Goal: Task Accomplishment & Management: Complete application form

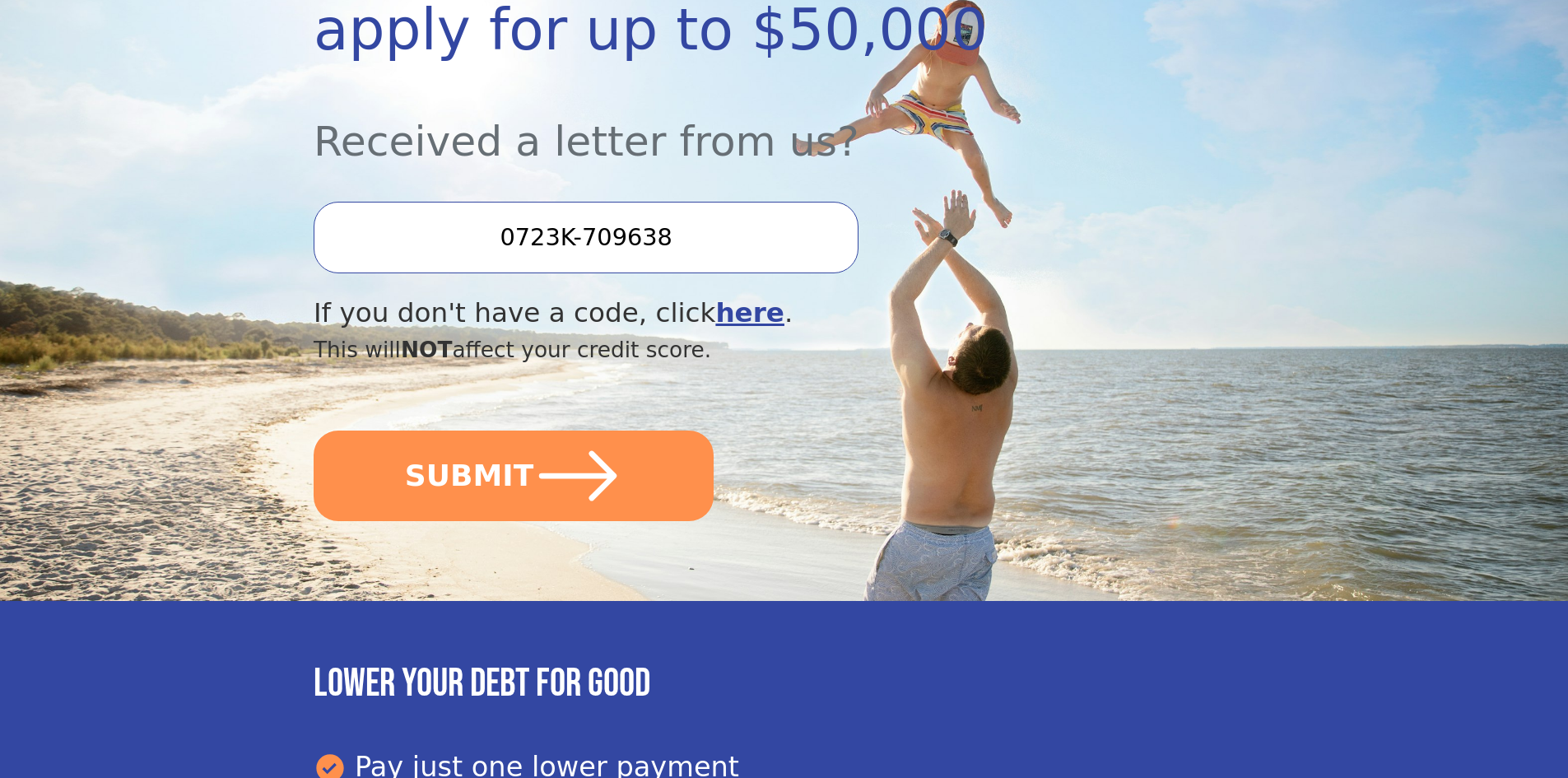
scroll to position [428, 0]
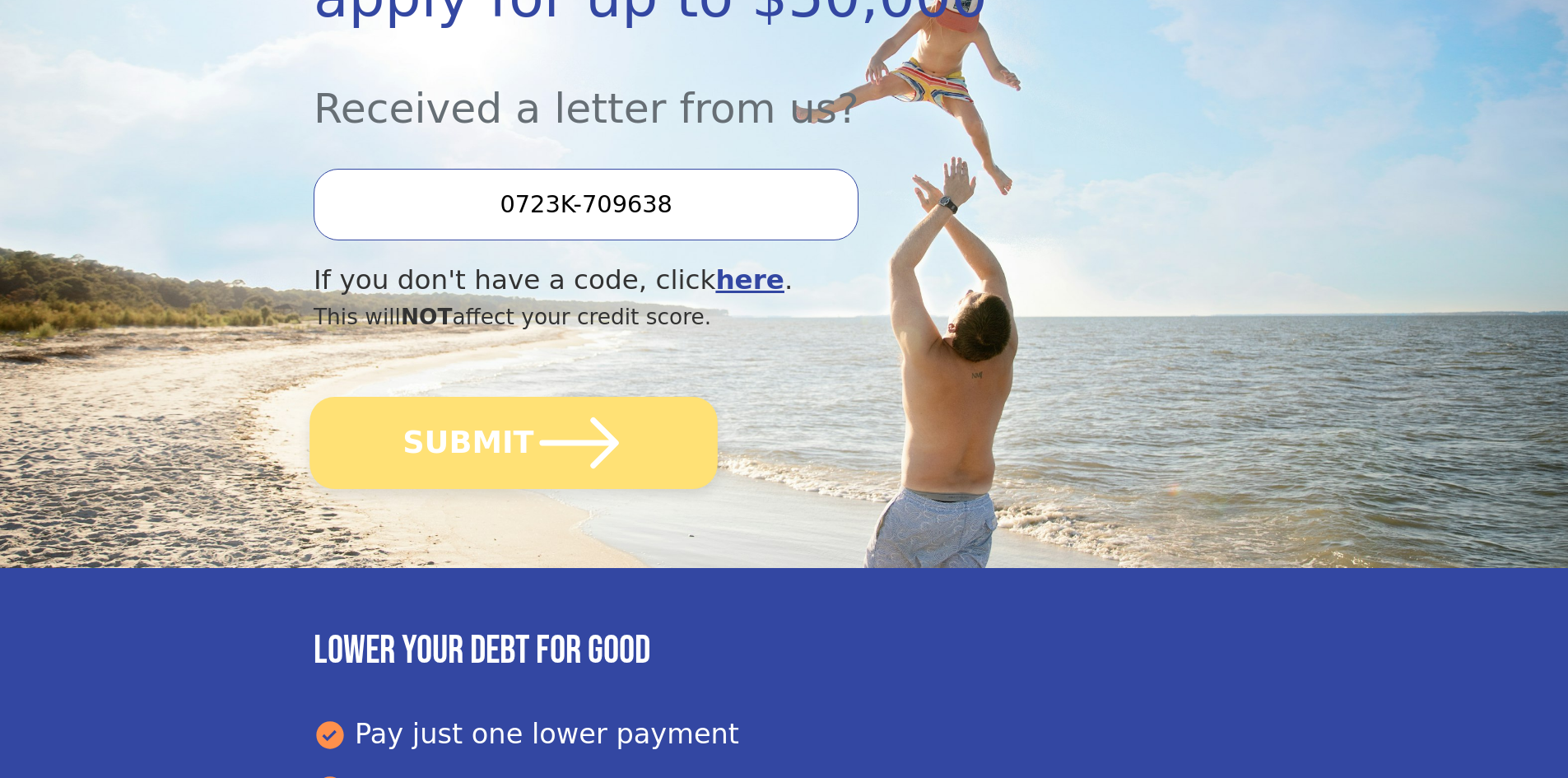
click at [512, 435] on button "SUBMIT" at bounding box center [513, 443] width 408 height 92
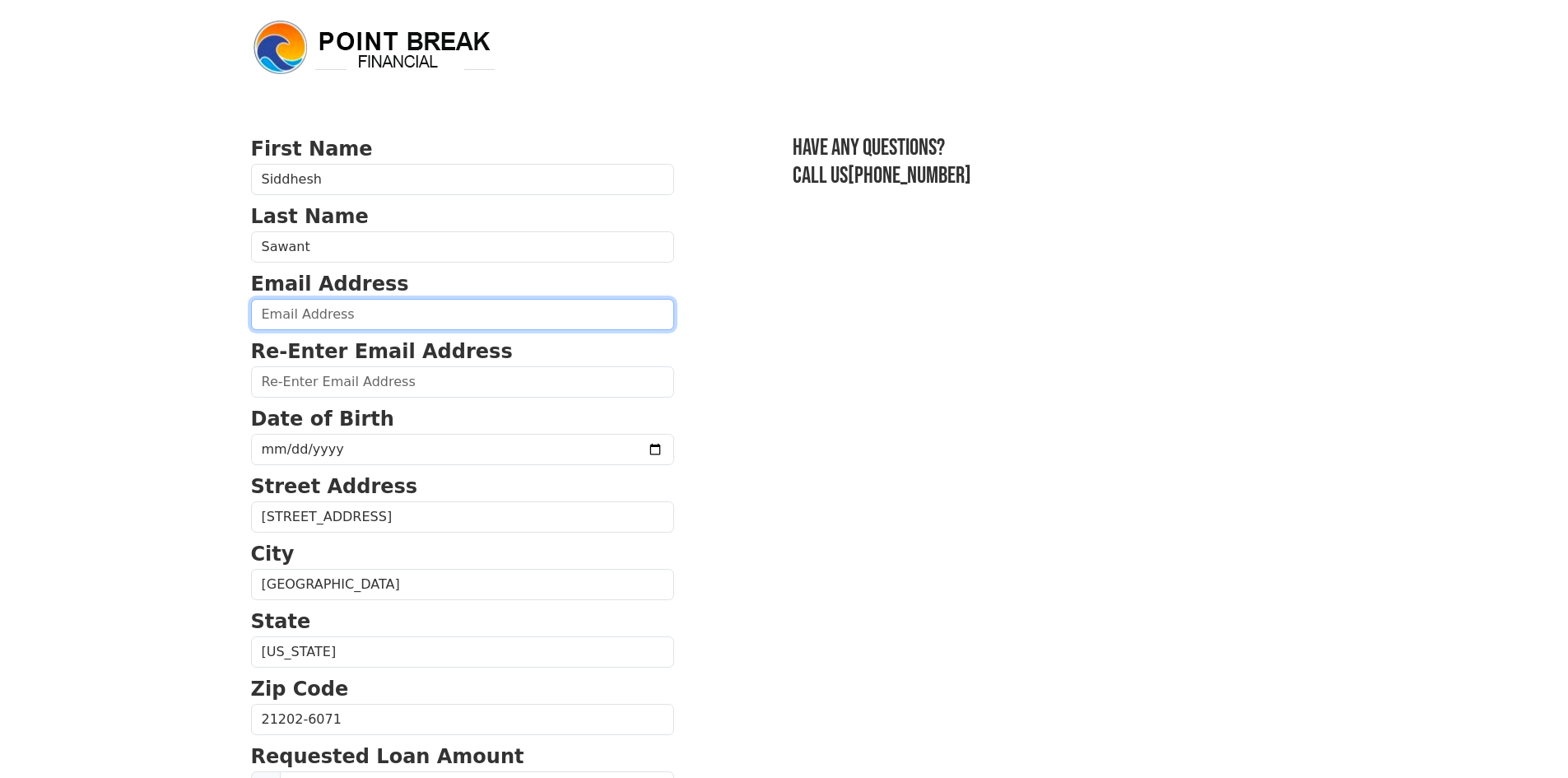
click at [393, 313] on input "email" at bounding box center [463, 314] width 423 height 31
type input "siddhesh.bsawant@gmail.com"
type input "(443) 956-4477"
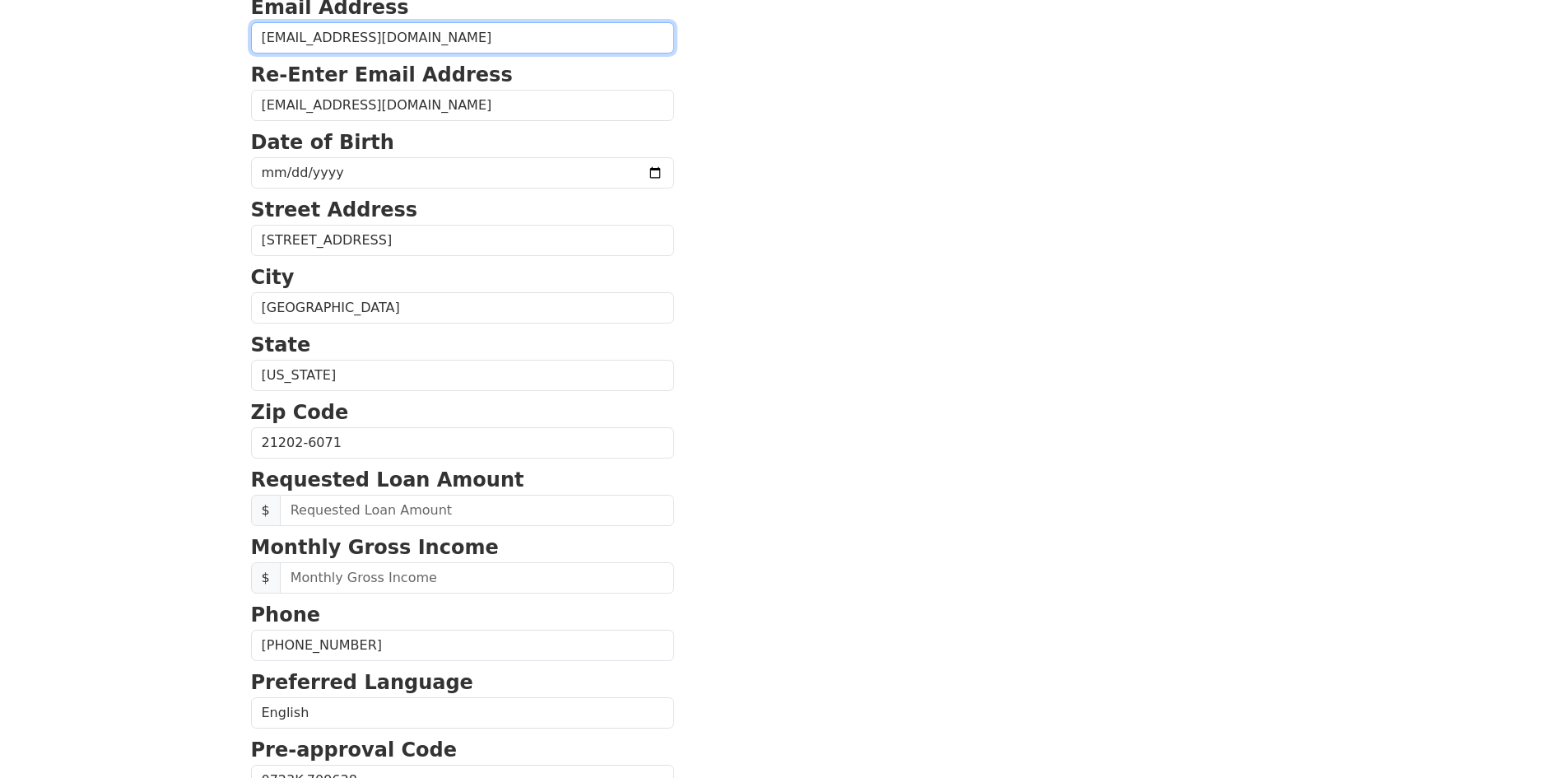
scroll to position [533, 0]
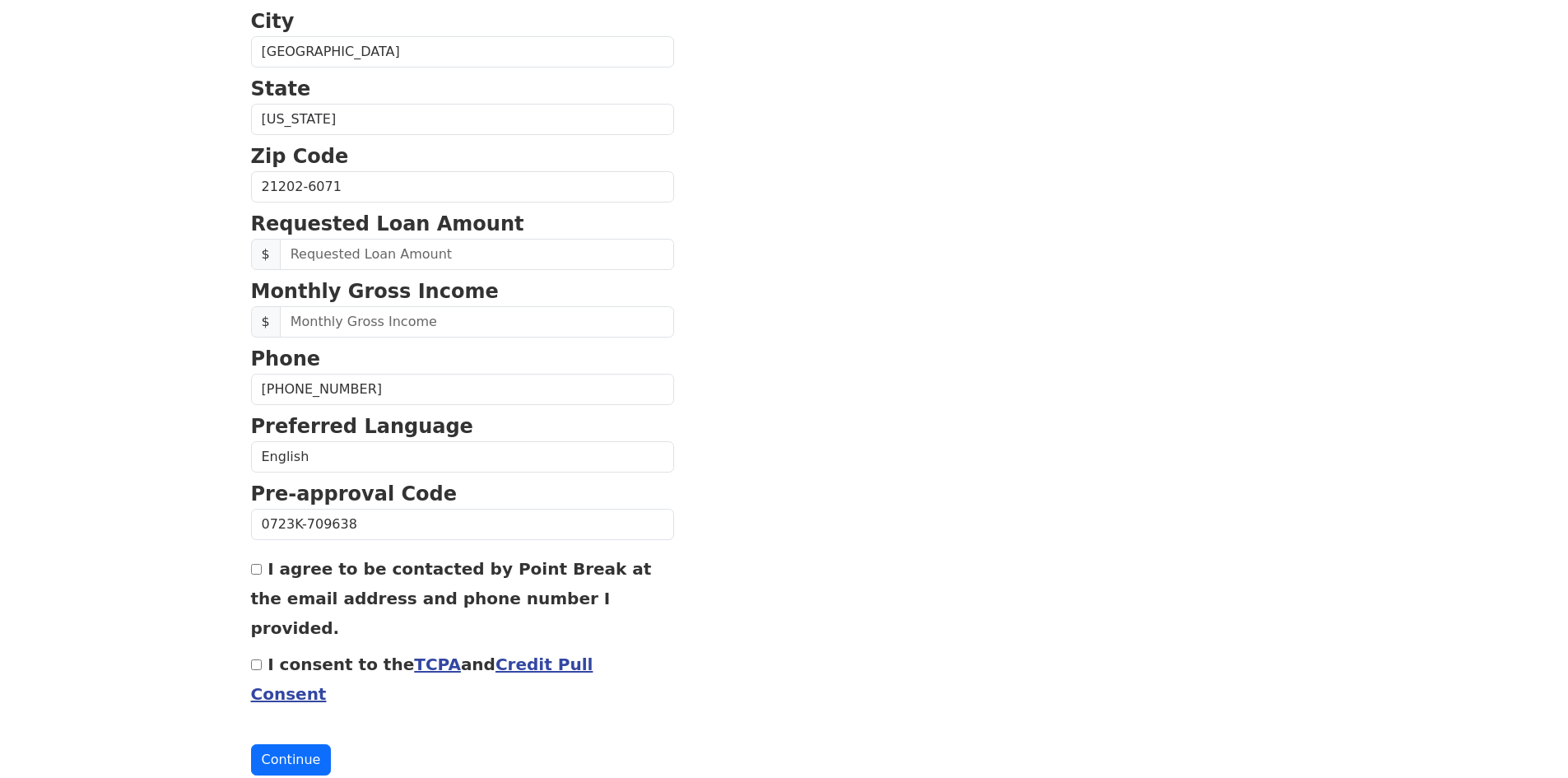
click at [767, 253] on section "First Name Siddhesh Last Name Sawant Email Address siddhesh.bsawant@gmail.com R…" at bounding box center [784, 189] width 1067 height 1174
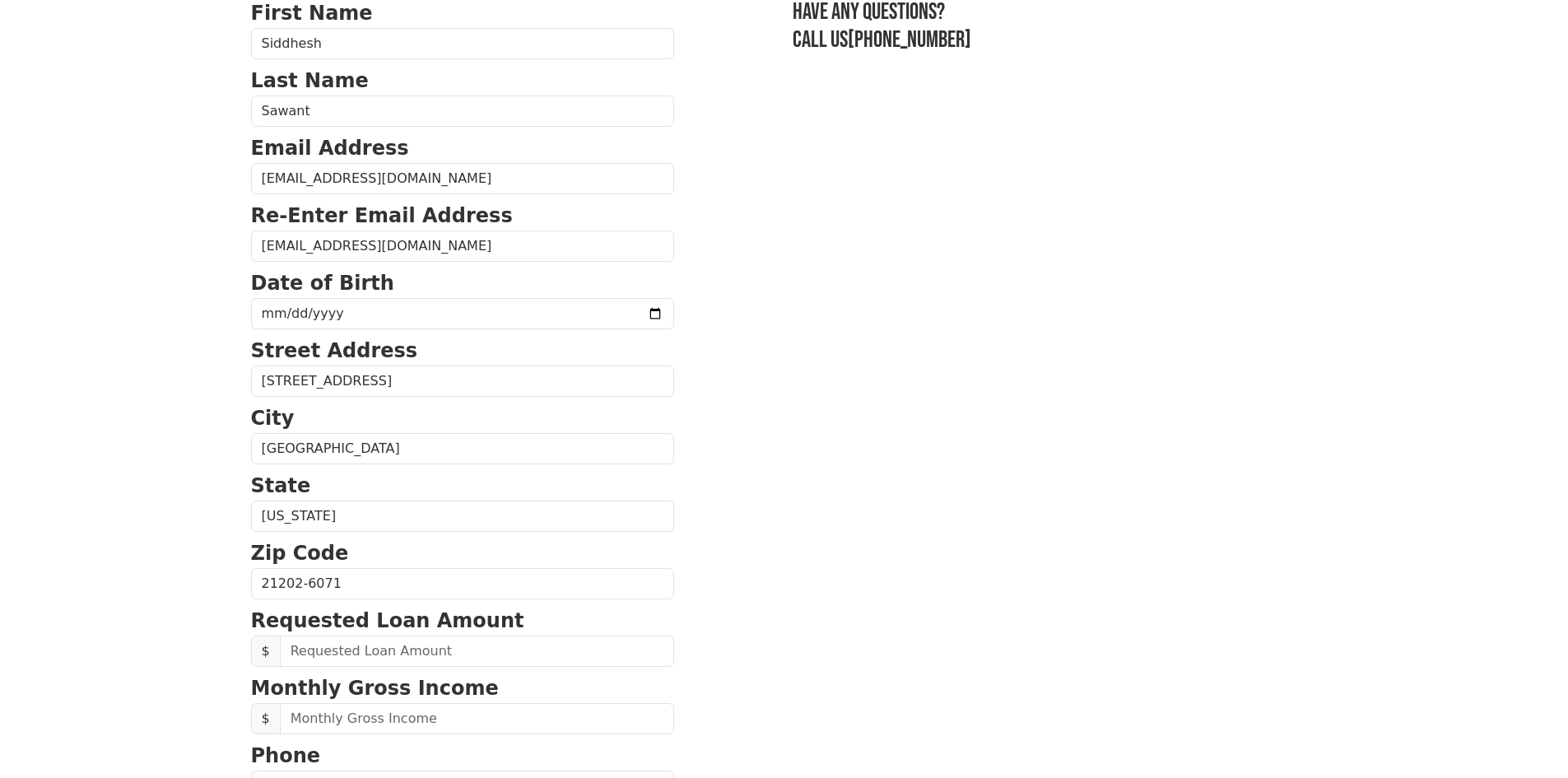
scroll to position [72, 0]
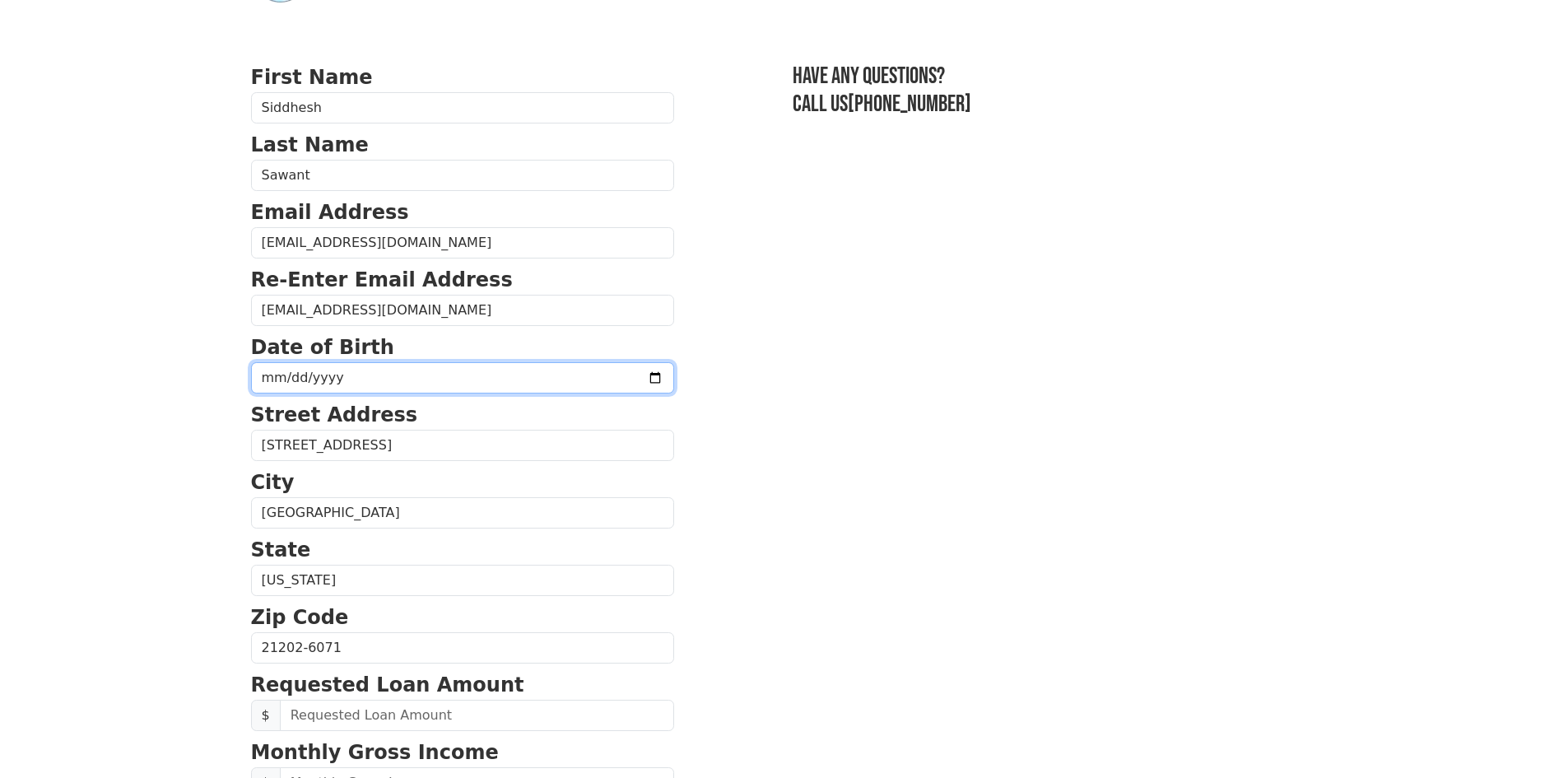
click at [350, 372] on input "date" at bounding box center [463, 378] width 423 height 31
type input "1991-04-07"
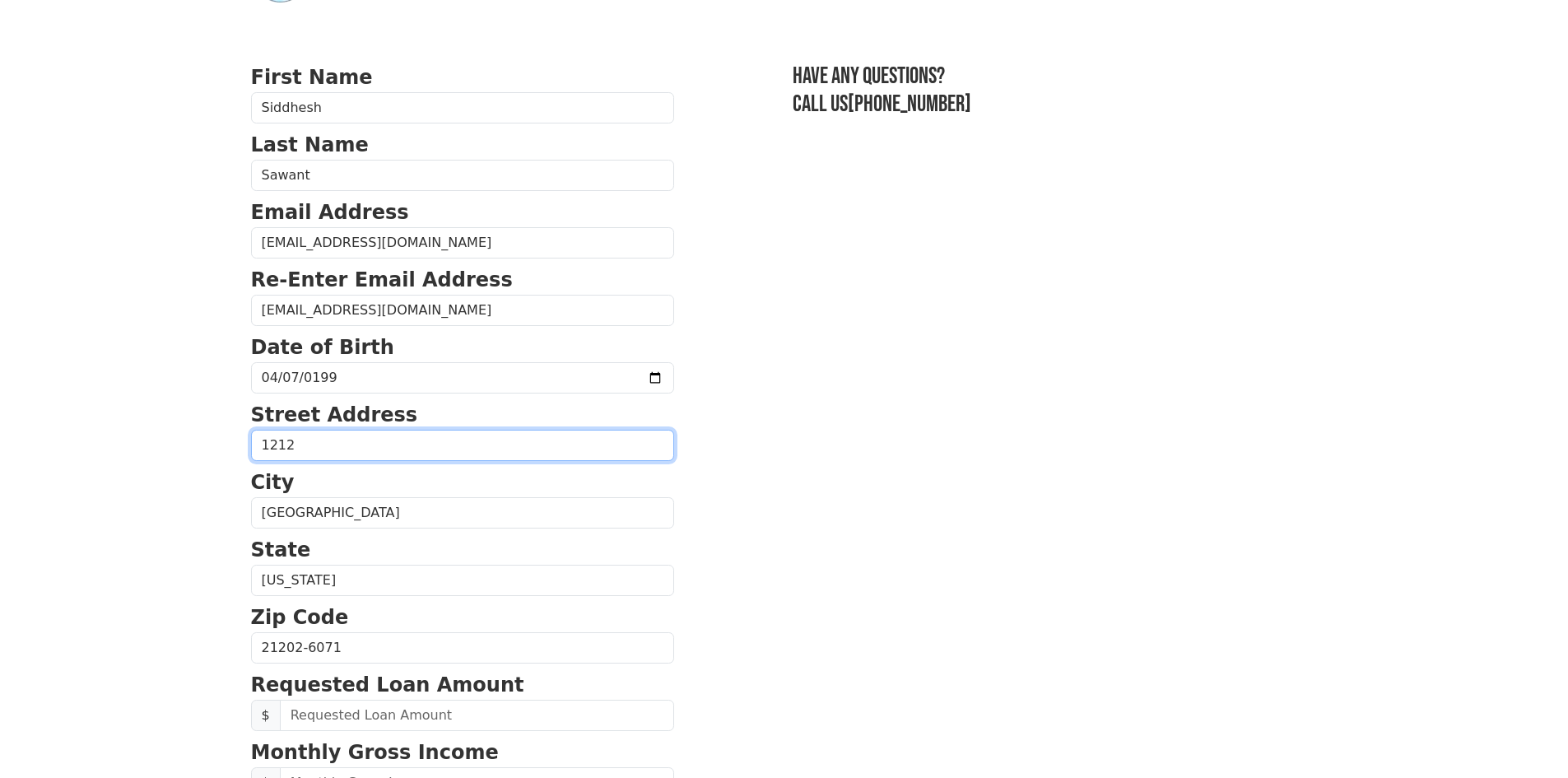
type input "1212 S East Ave, Apt 203"
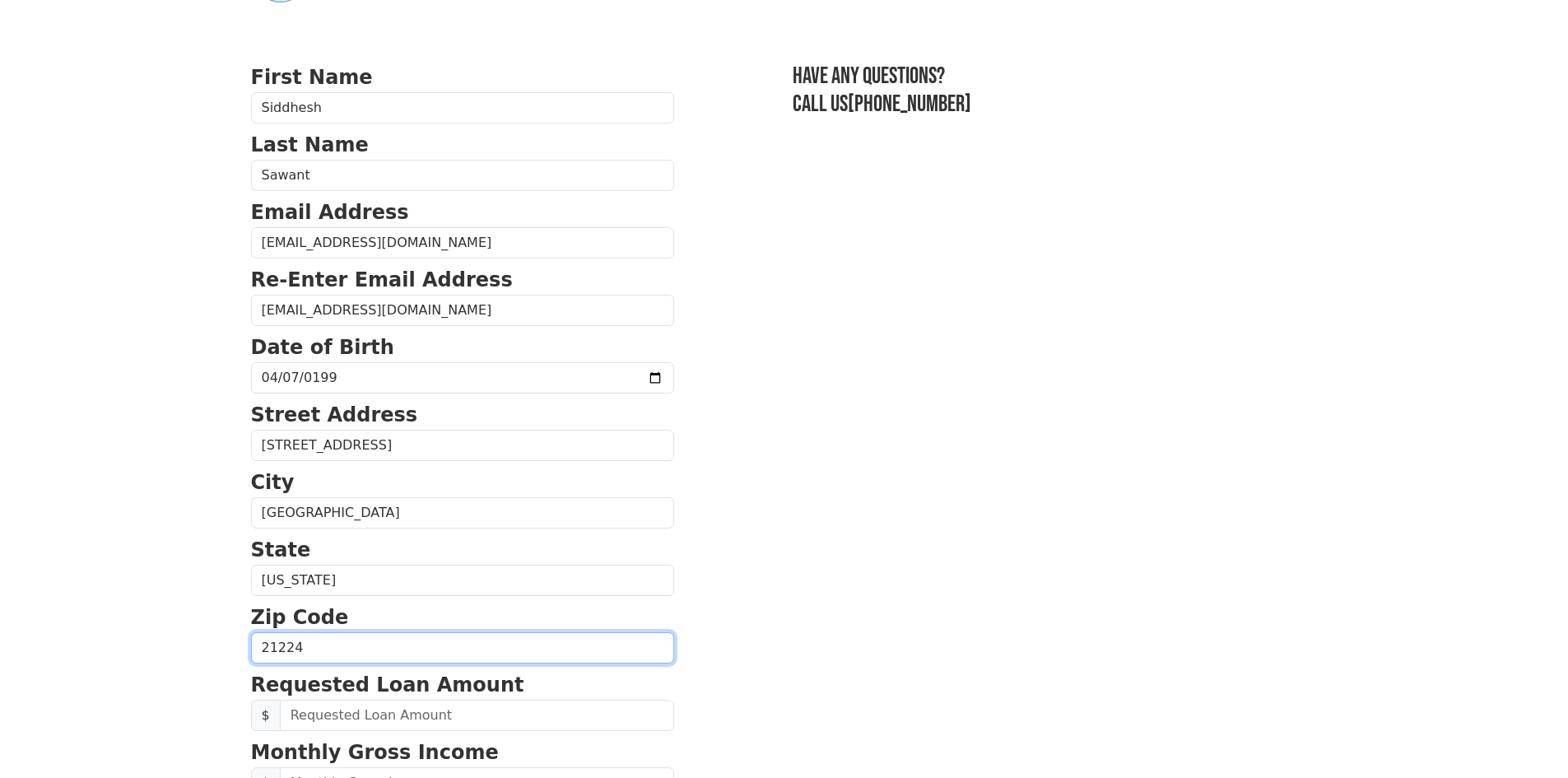
type input "21224"
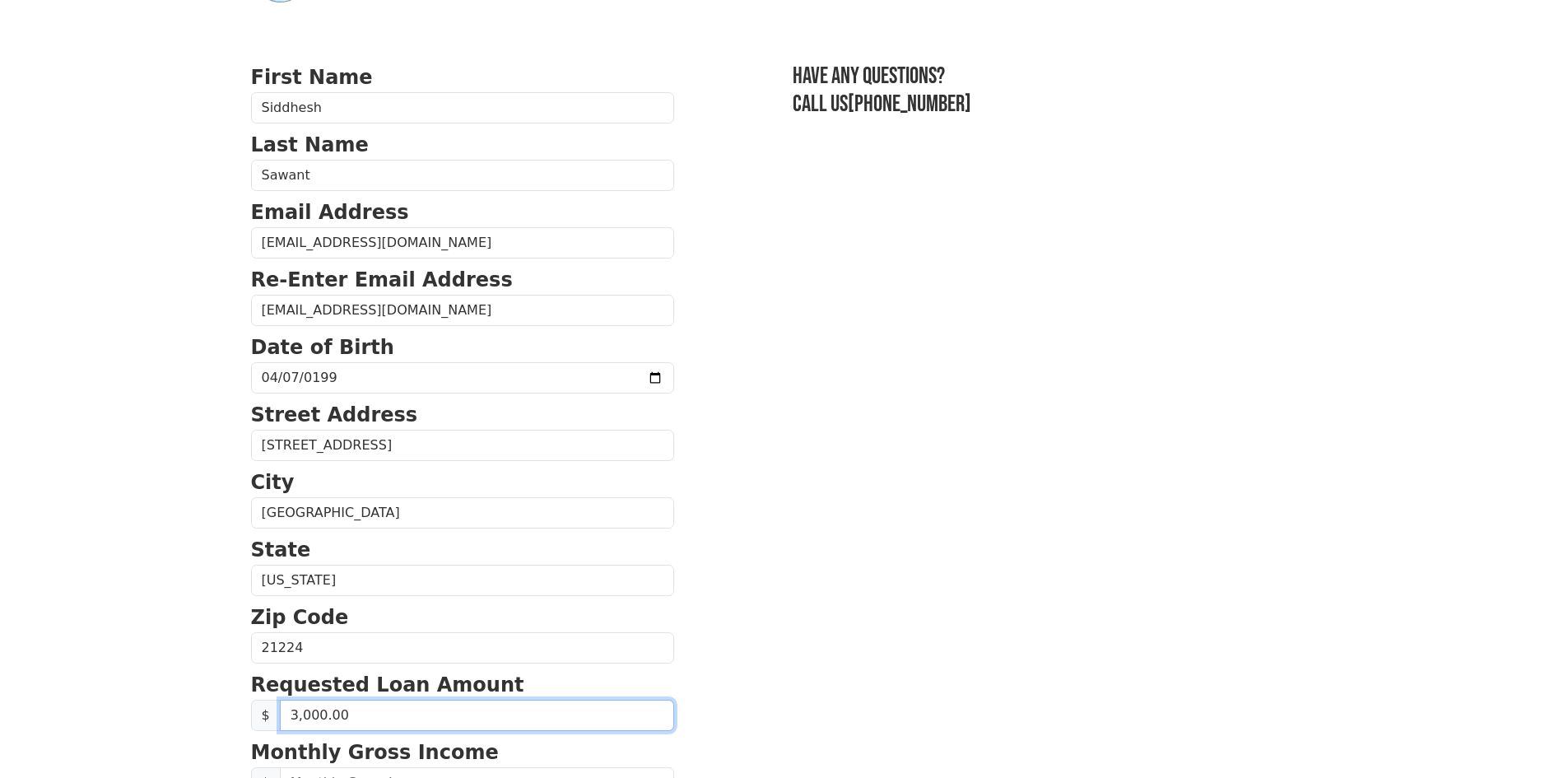
type input "30,000.00"
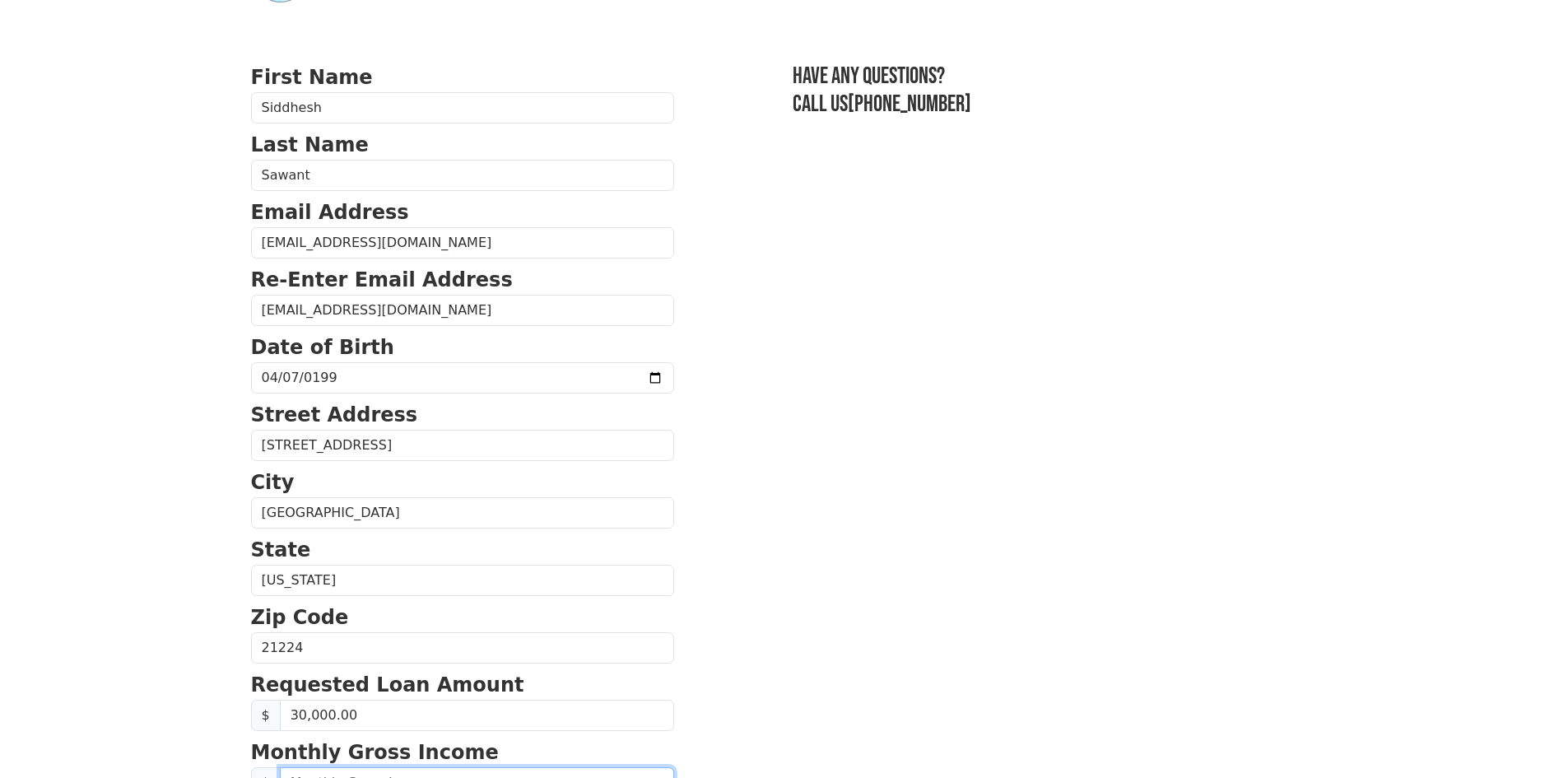
scroll to position [86, 0]
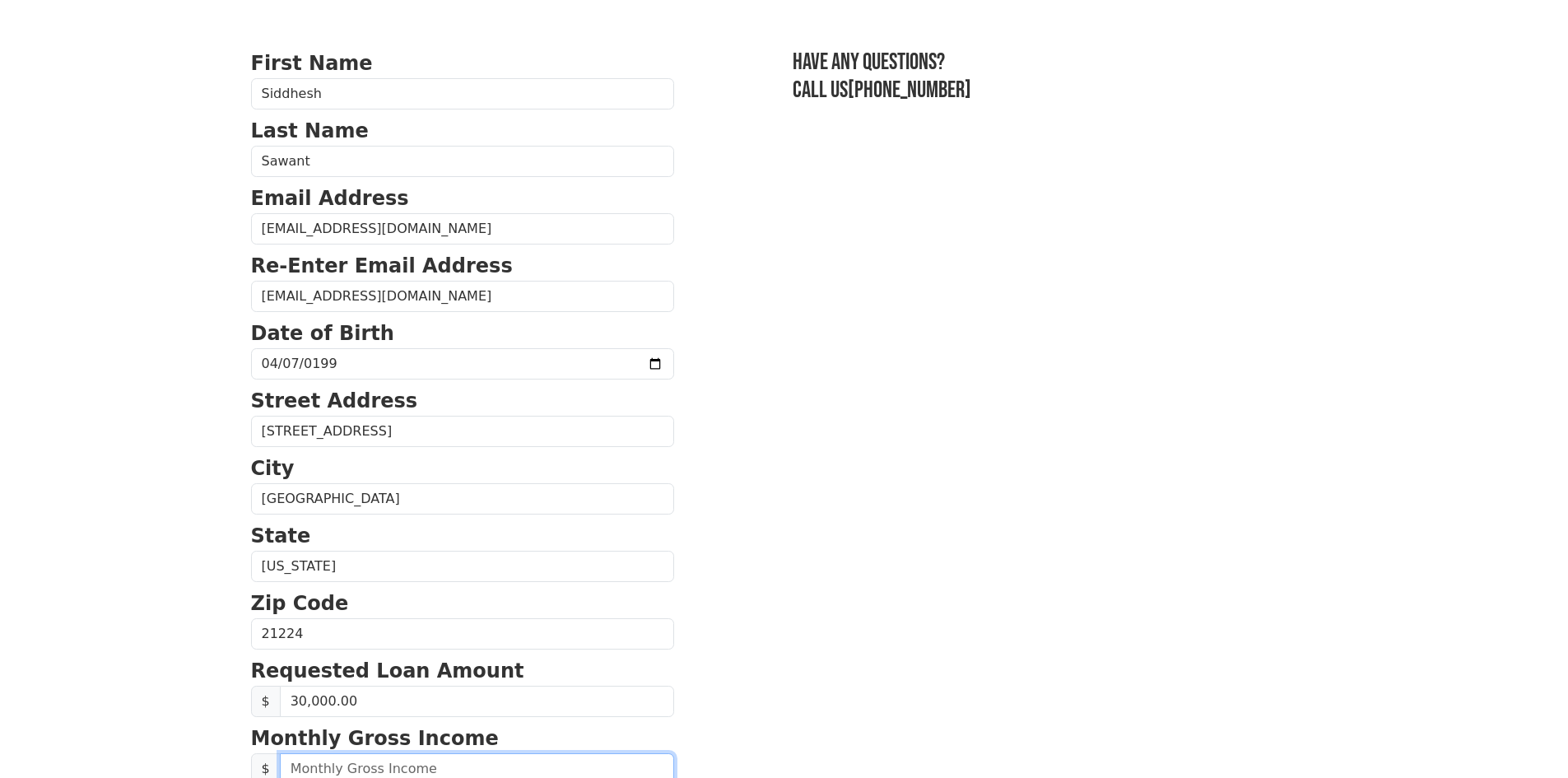
type input "1.00"
type input "3,000.00"
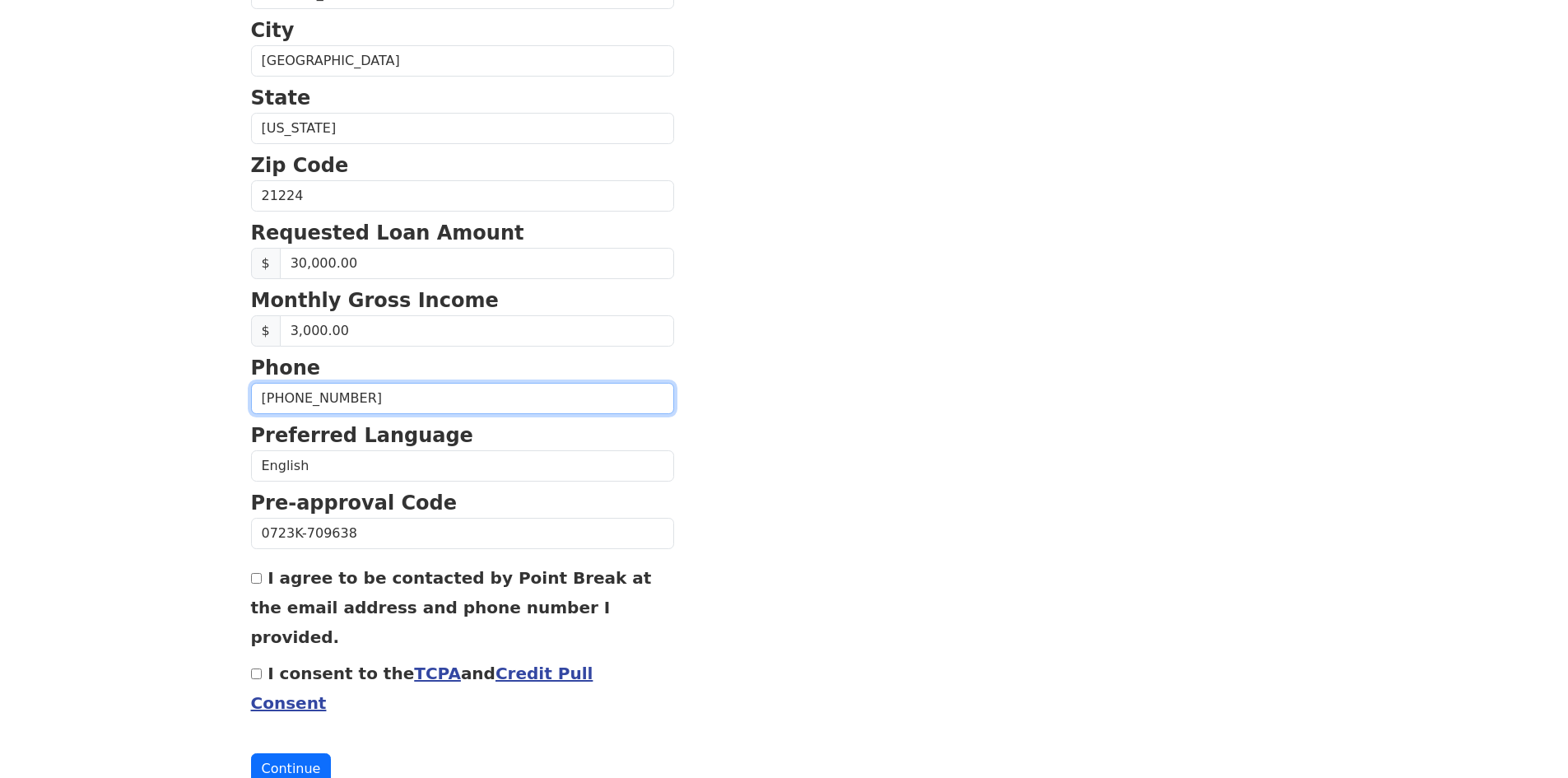
scroll to position [533, 0]
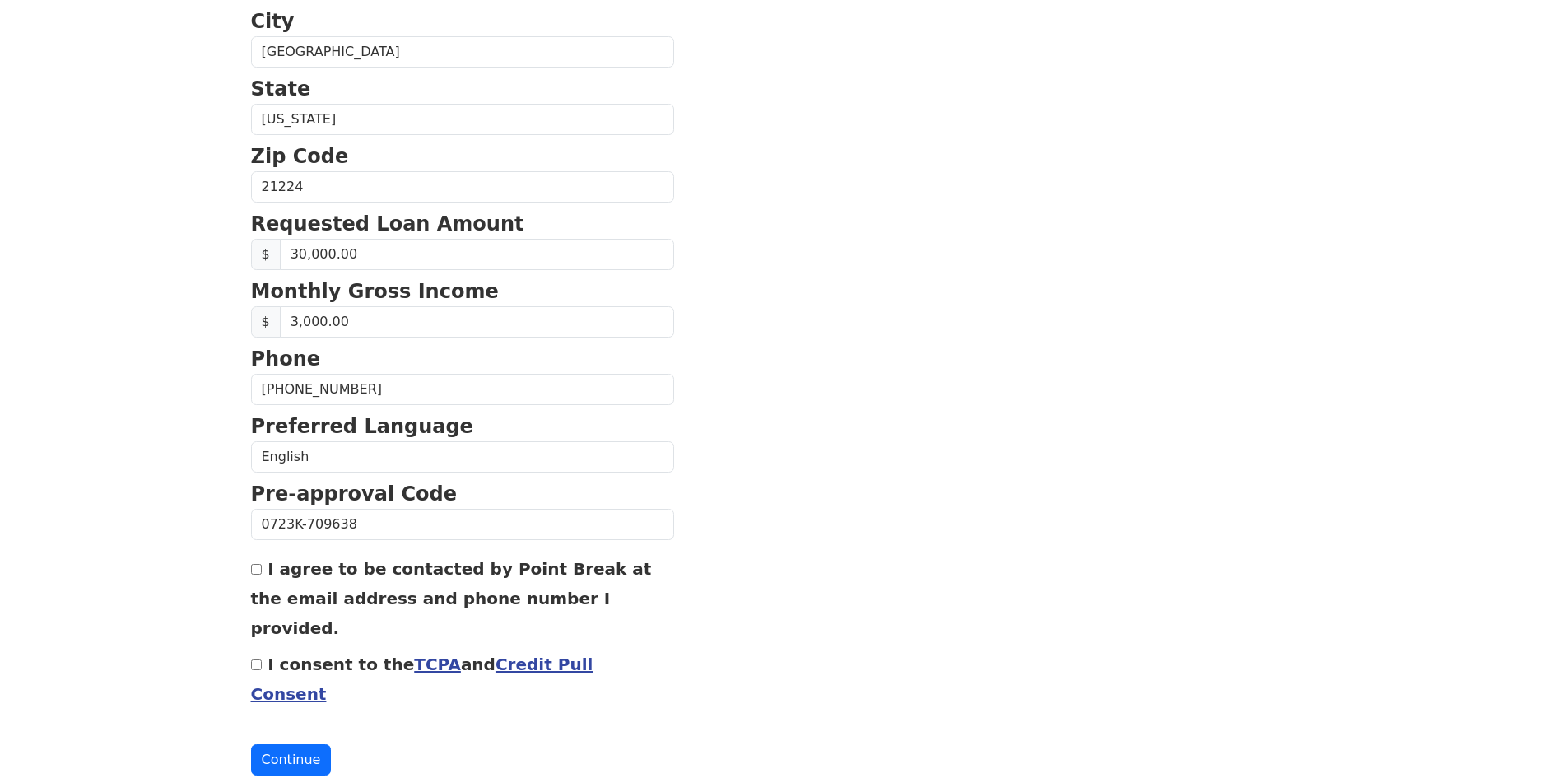
click at [259, 574] on input "I agree to be contacted by Point Break at the email address and phone number I …" at bounding box center [257, 569] width 11 height 11
checkbox input "true"
click at [253, 660] on input "I consent to the TCPA and Credit Pull Consent" at bounding box center [257, 665] width 11 height 11
checkbox input "true"
click at [292, 745] on button "Continue" at bounding box center [291, 760] width 81 height 31
